Goal: Transaction & Acquisition: Download file/media

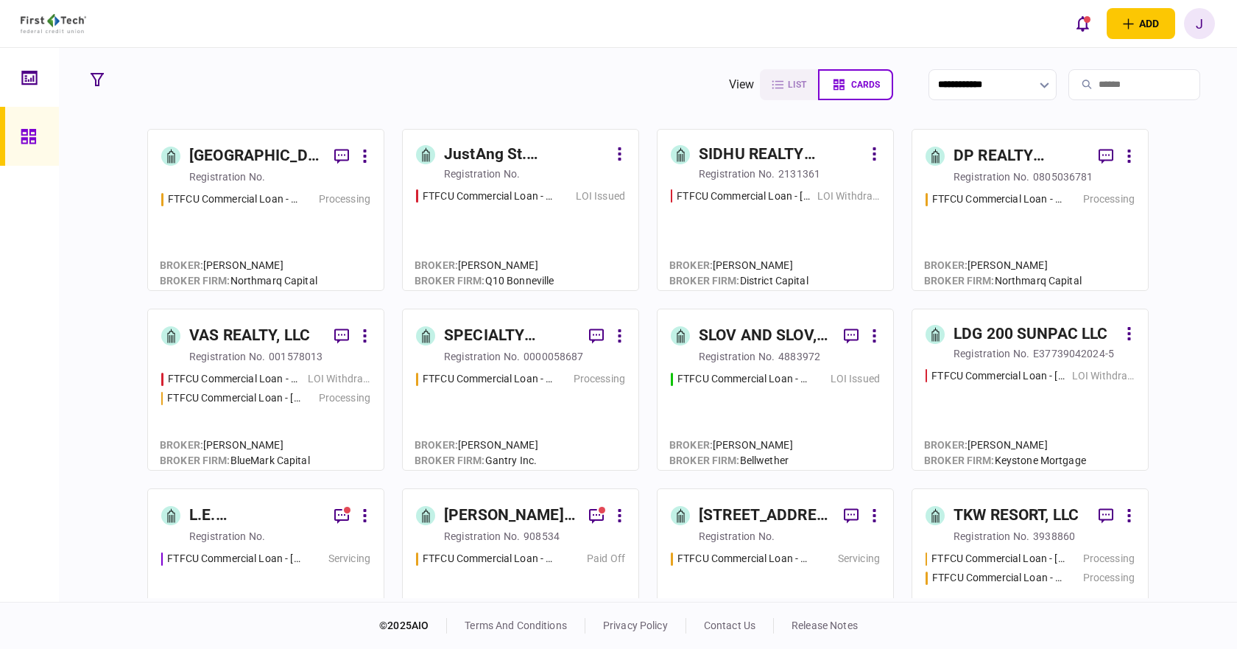
click at [1166, 79] on input "search" at bounding box center [1134, 84] width 132 height 31
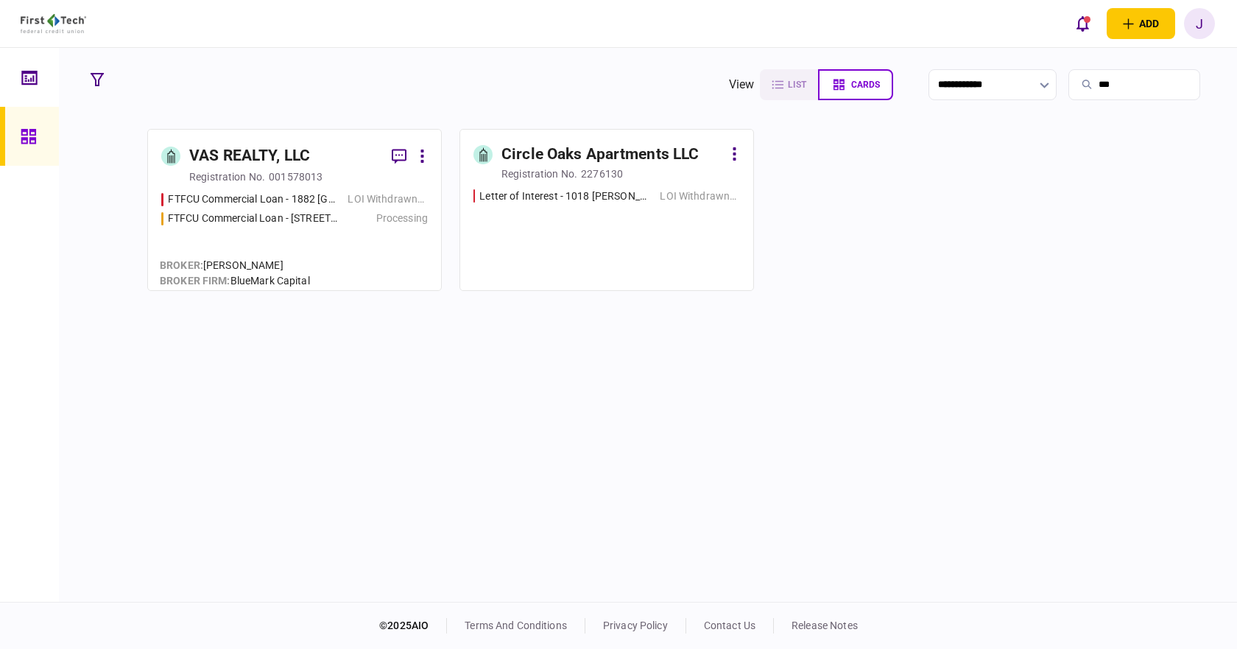
type input "***"
click at [316, 152] on div "VAS REALTY, LLC" at bounding box center [284, 156] width 191 height 27
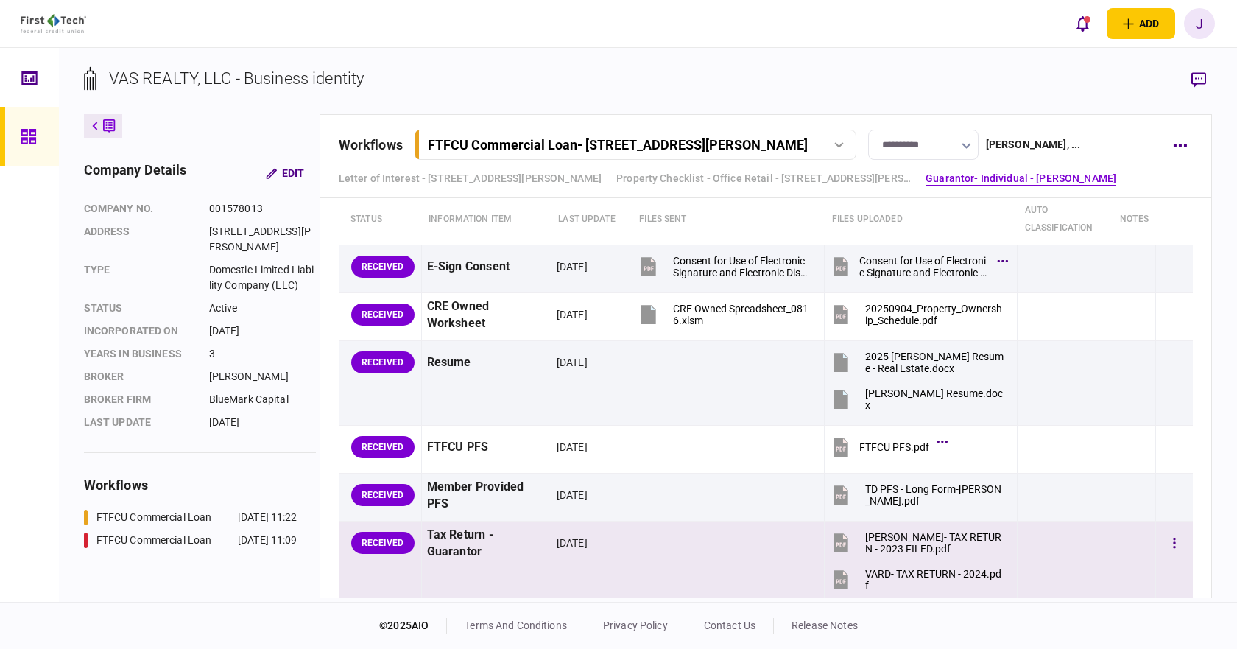
scroll to position [1767, 0]
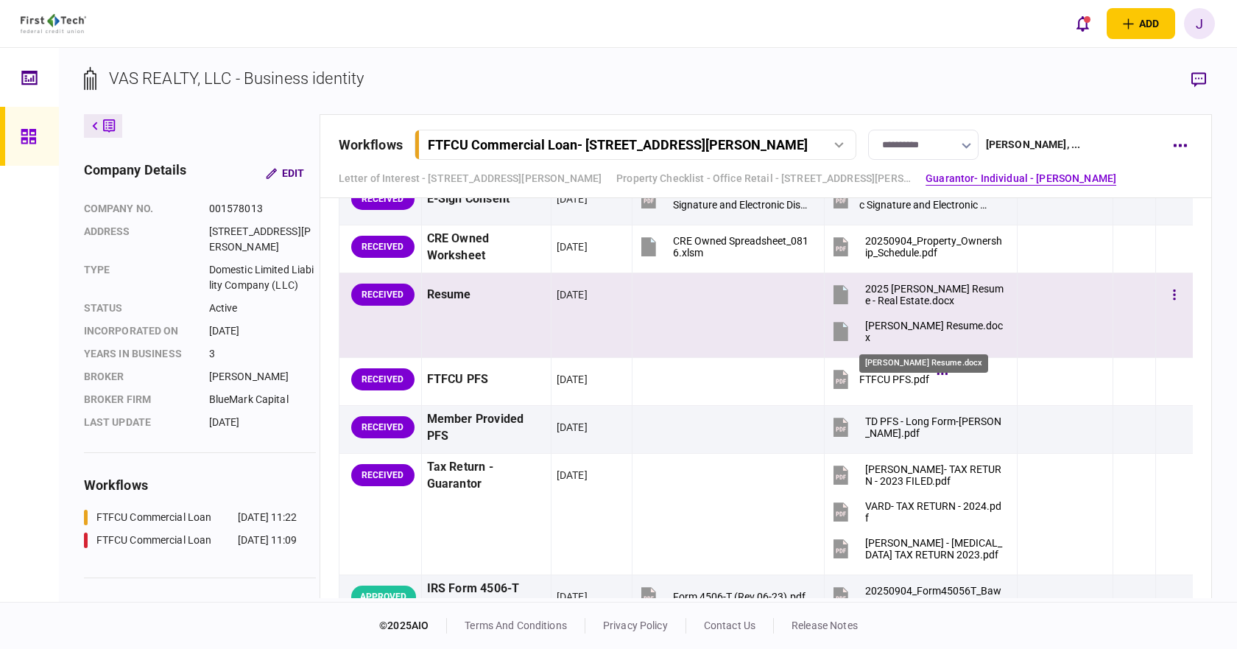
click at [925, 320] on div "[PERSON_NAME] Resume.docx" at bounding box center [934, 332] width 139 height 24
click at [901, 297] on div "2025 [PERSON_NAME] Resume - Real Estate.docx" at bounding box center [934, 295] width 139 height 24
